Goal: Navigation & Orientation: Find specific page/section

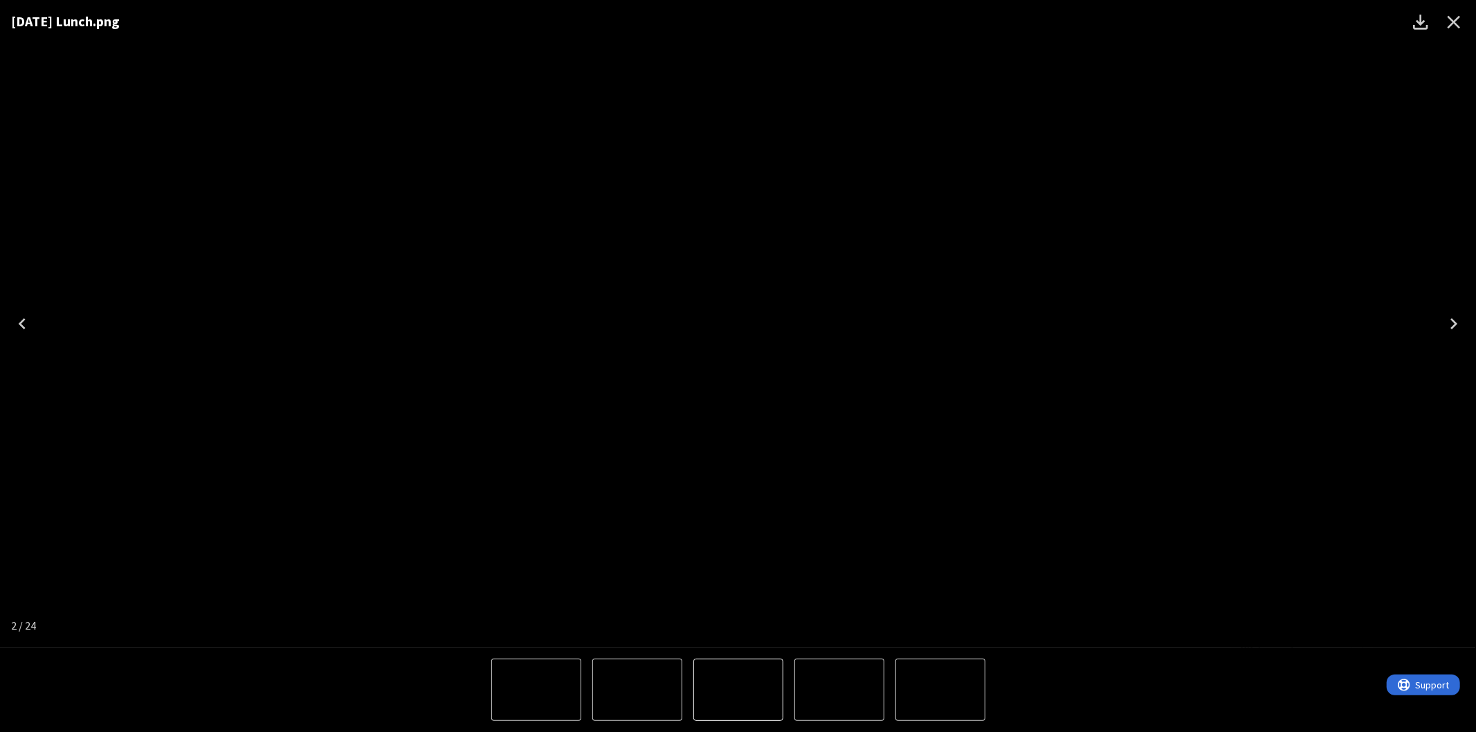
click at [1442, 17] on icon "Close" at bounding box center [1453, 22] width 22 height 22
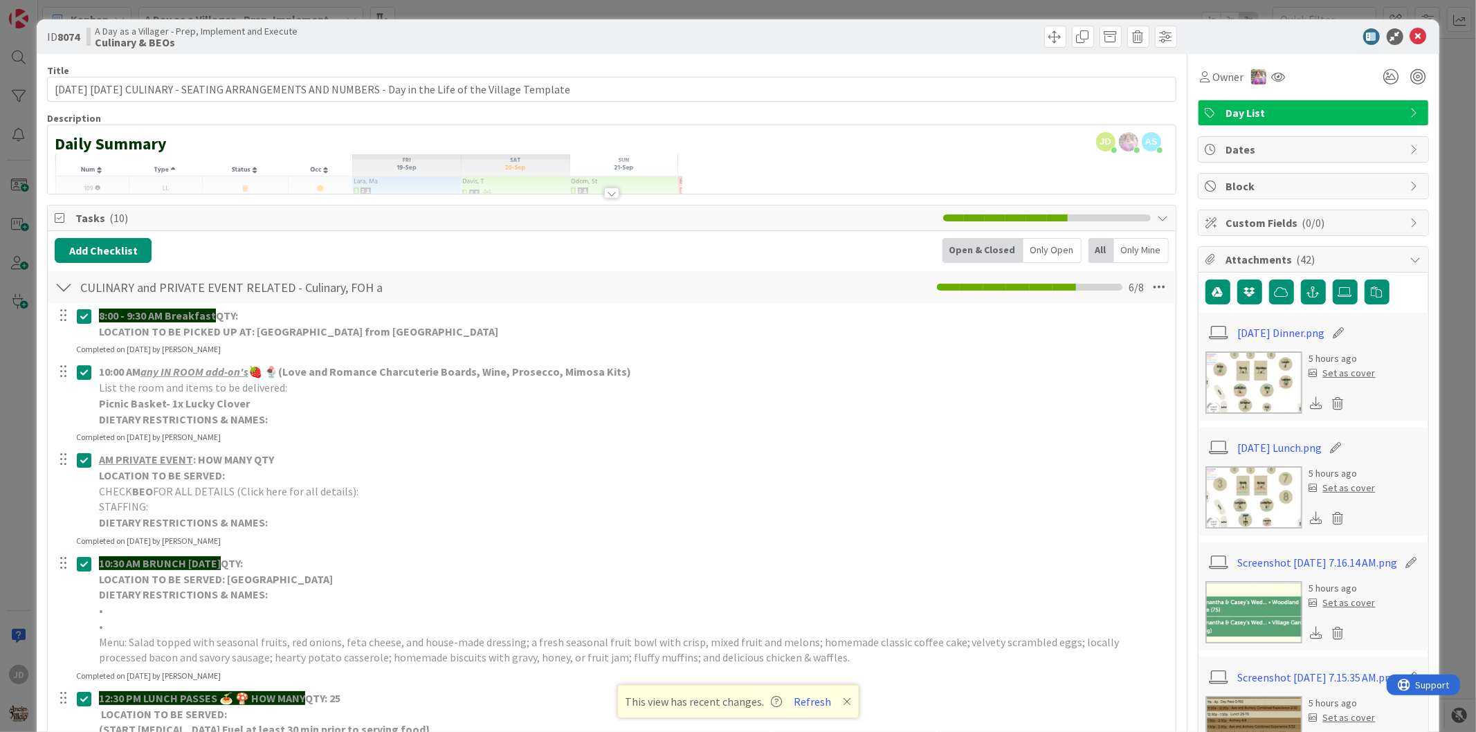
scroll to position [154, 0]
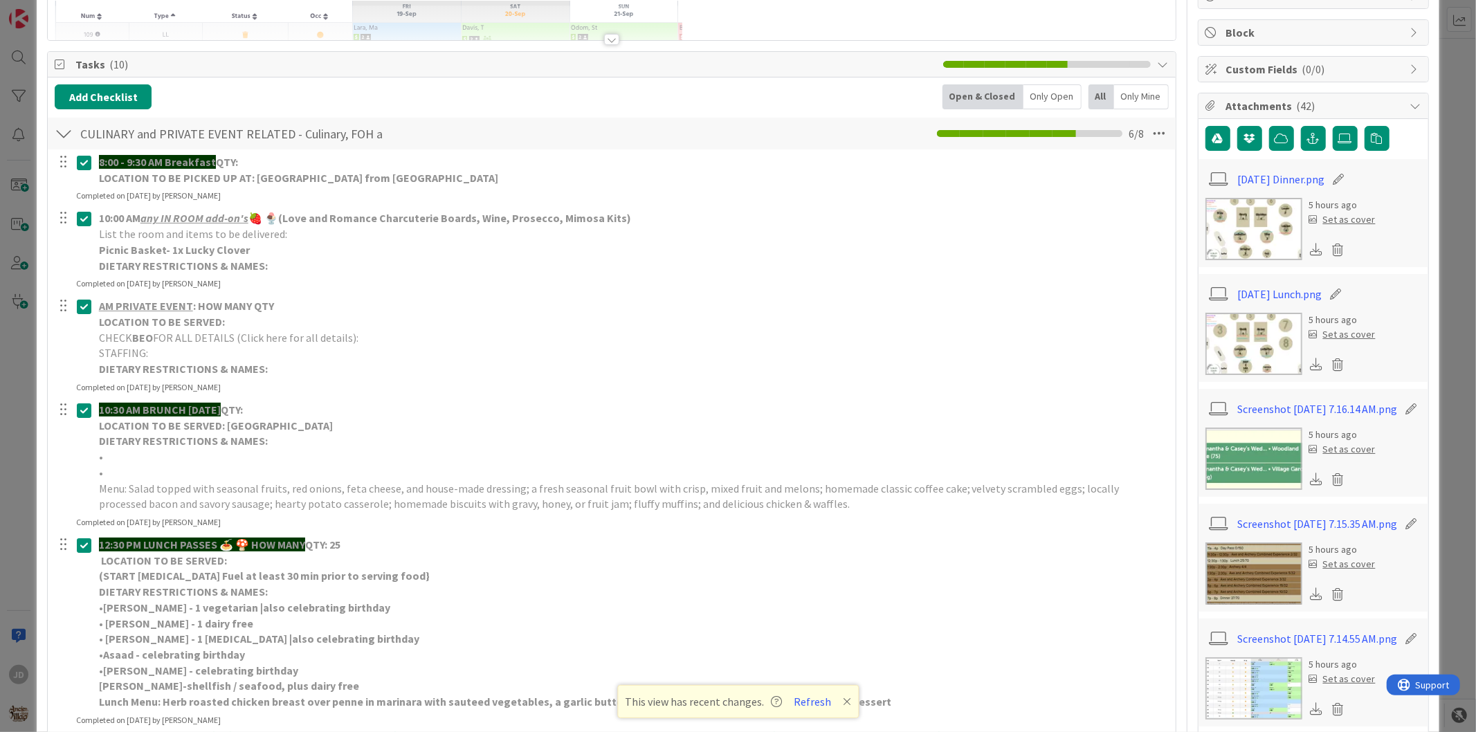
click at [1257, 219] on img at bounding box center [1253, 229] width 97 height 62
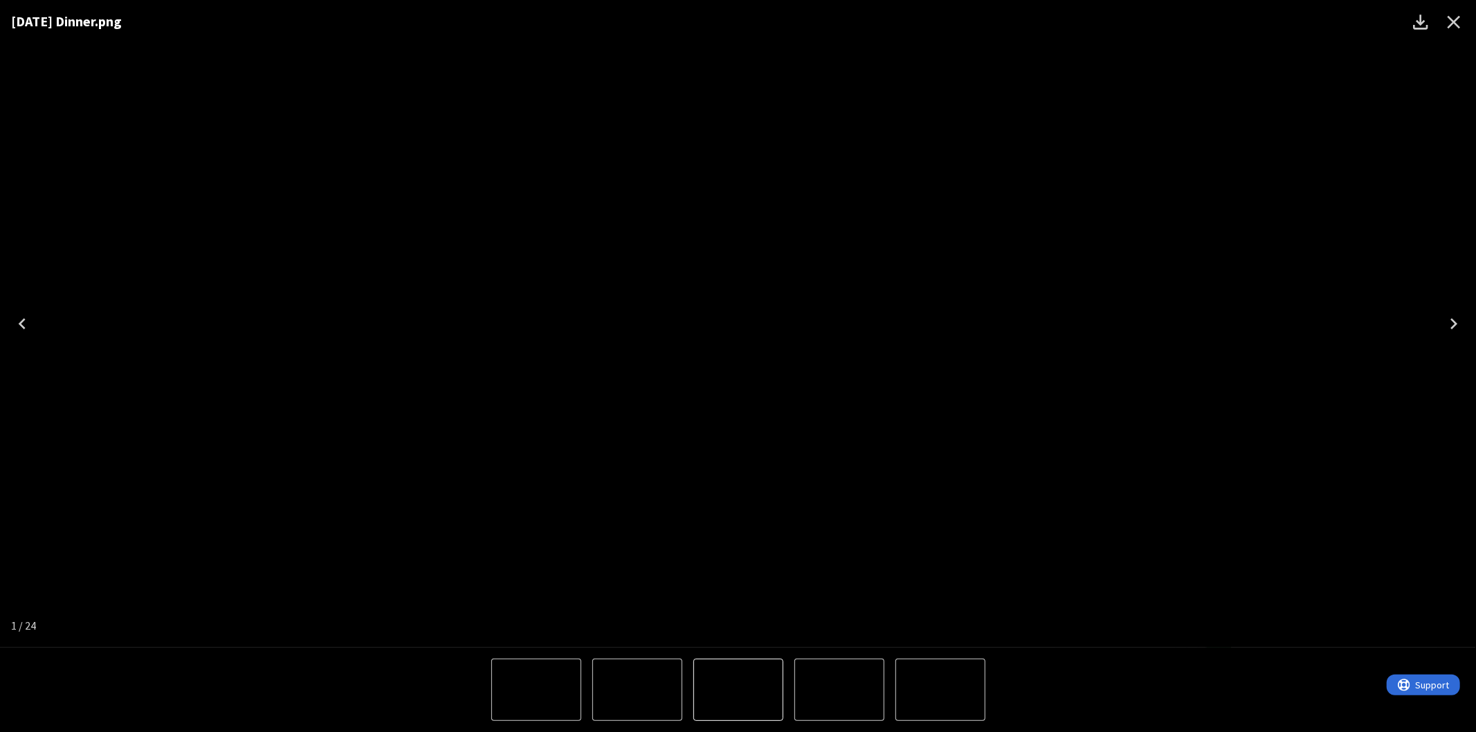
click at [1461, 23] on icon "Close" at bounding box center [1453, 22] width 22 height 22
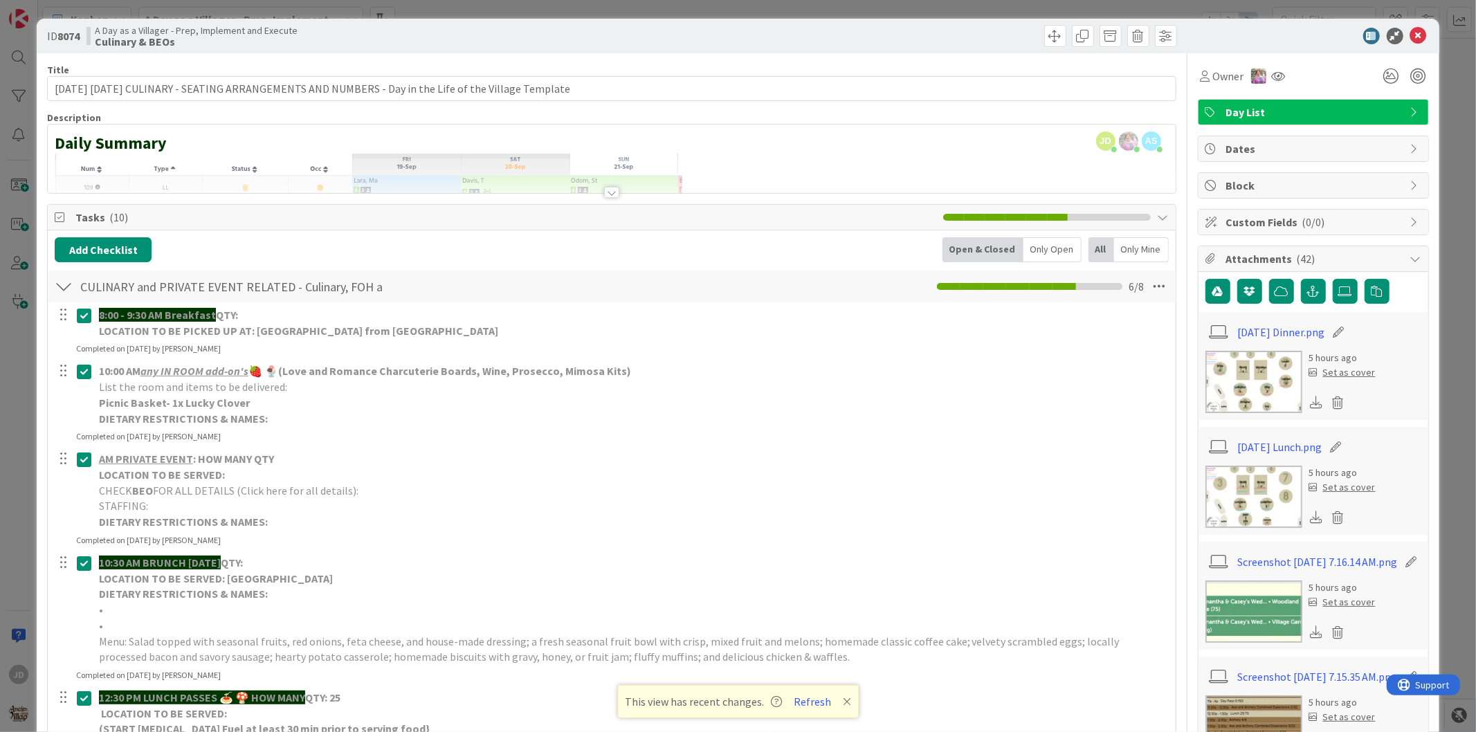
scroll to position [0, 0]
click at [1410, 29] on icon at bounding box center [1418, 36] width 17 height 17
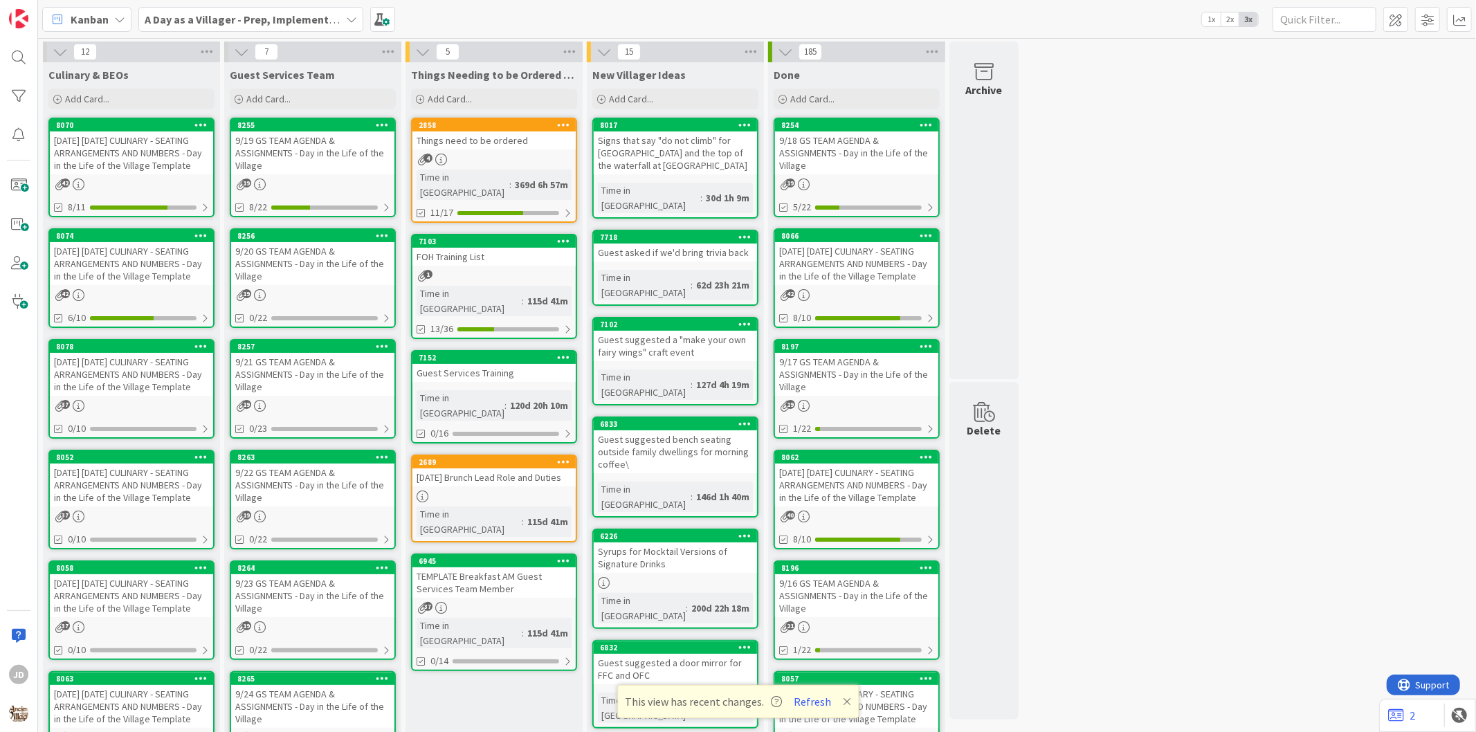
click at [329, 284] on link "8256 9/20 GS TEAM AGENDA & ASSIGNMENTS - Day in the Life of the Village 19 0/22" at bounding box center [313, 278] width 166 height 100
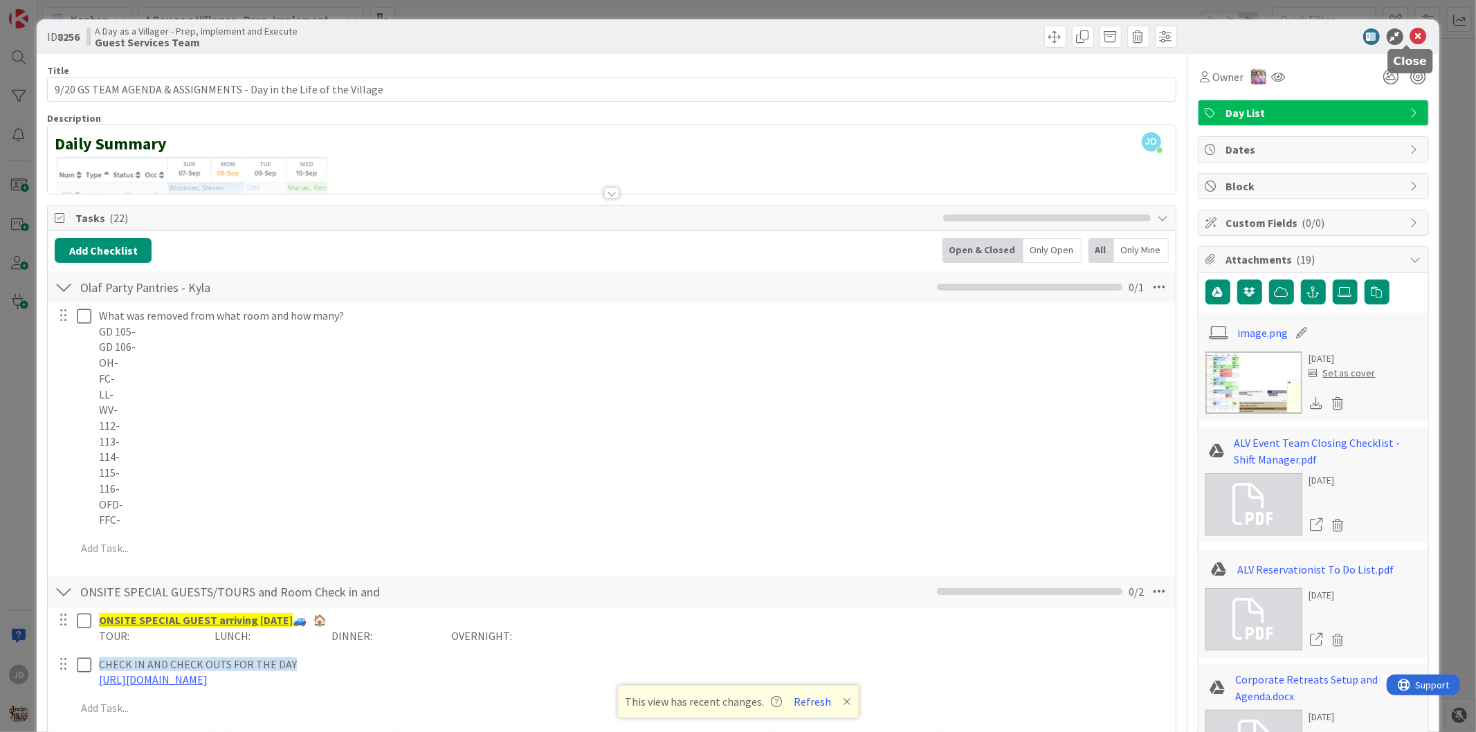
click at [1410, 40] on icon at bounding box center [1418, 36] width 17 height 17
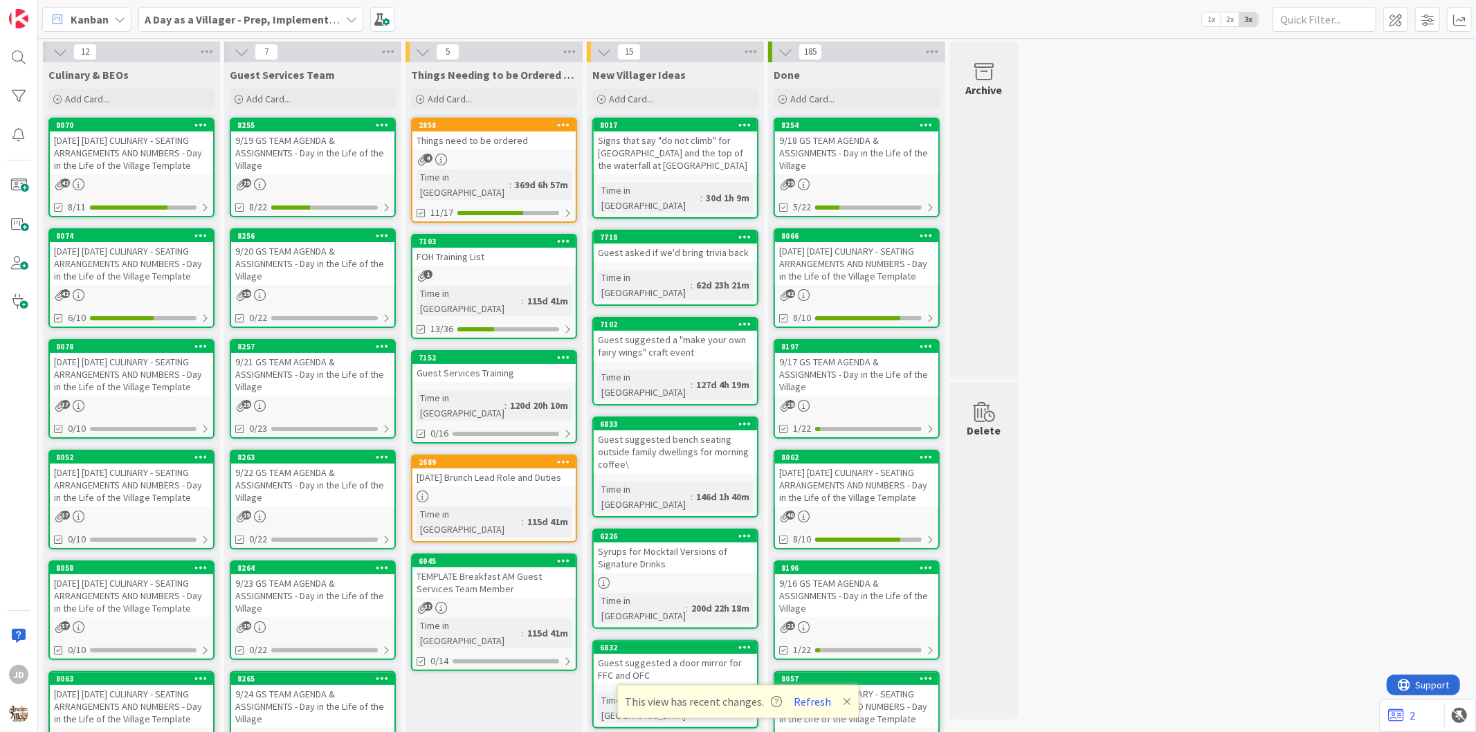
click at [166, 285] on div "[DATE] [DATE] CULINARY - SEATING ARRANGEMENTS AND NUMBERS - Day in the Life of …" at bounding box center [131, 263] width 163 height 43
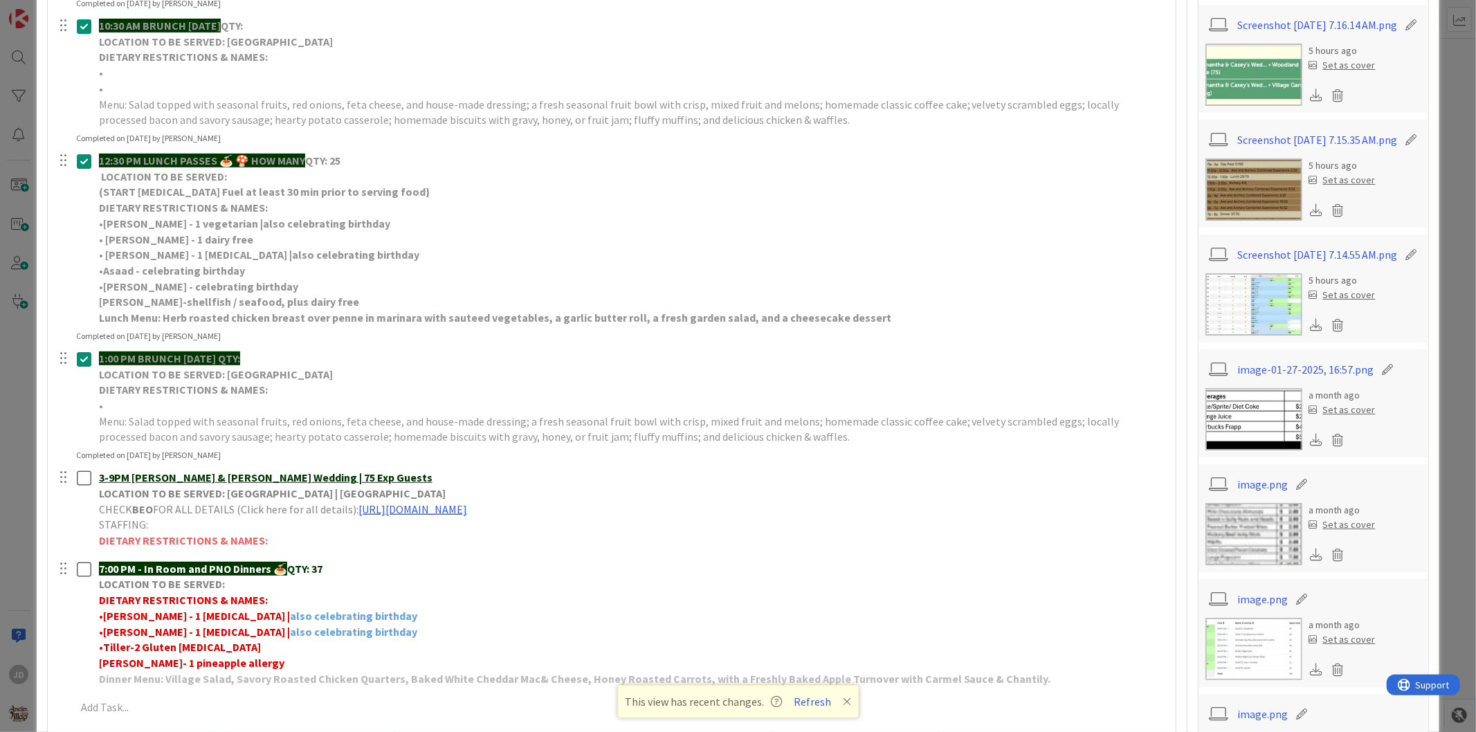
scroll to position [845, 0]
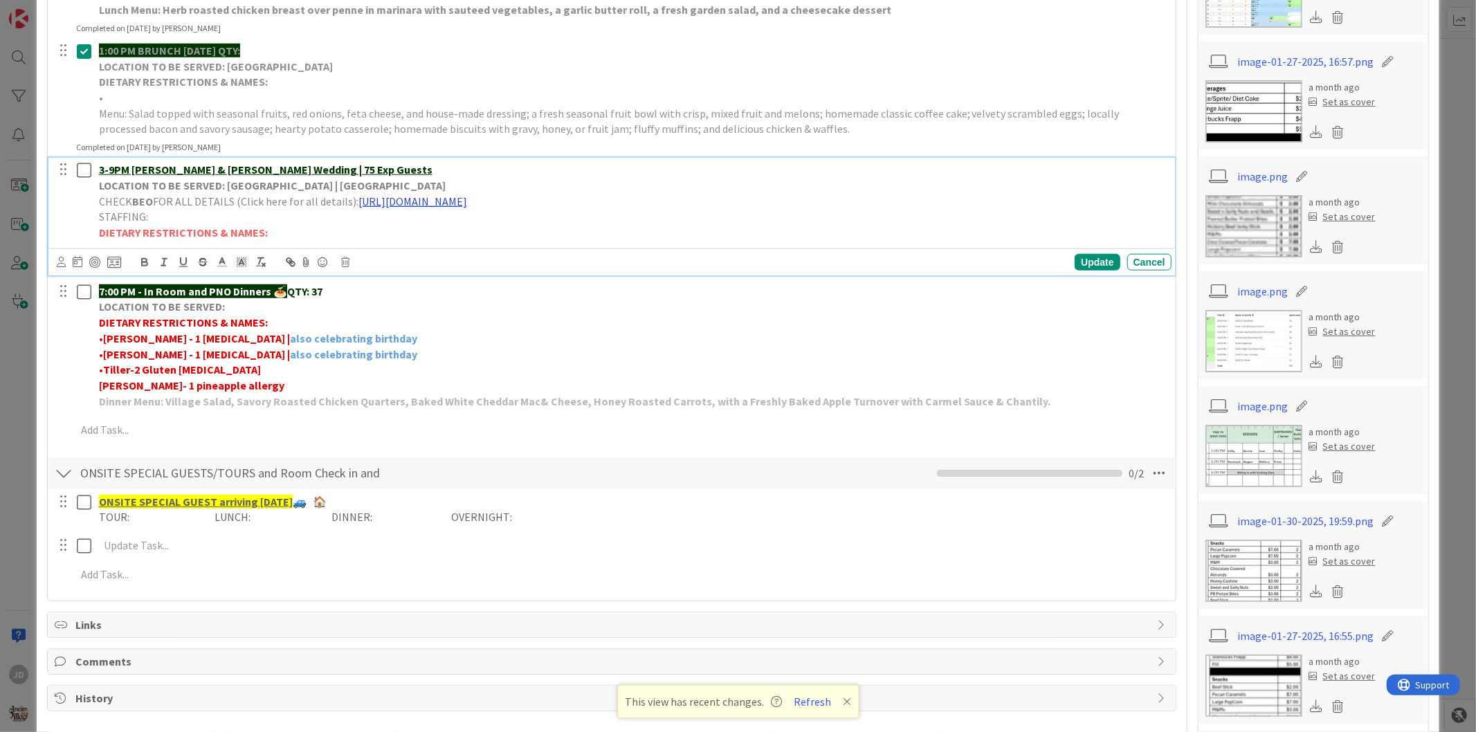
click at [412, 203] on link "[URL][DOMAIN_NAME]" at bounding box center [412, 201] width 109 height 14
click at [517, 225] on link "[URL][DOMAIN_NAME]" at bounding box center [523, 228] width 95 height 18
